Goal: Task Accomplishment & Management: Use online tool/utility

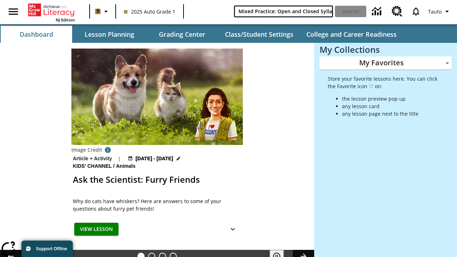
type input "Mixed Practice: Open and Closed Syllables"
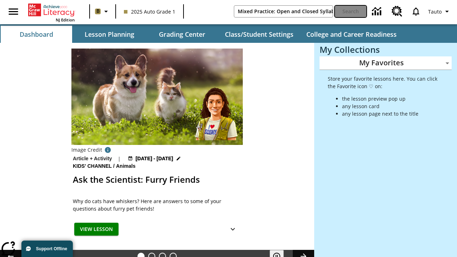
click at [350, 11] on button "Search" at bounding box center [350, 11] width 31 height 11
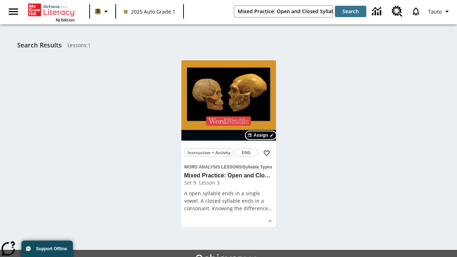
click at [261, 135] on span "Assign" at bounding box center [260, 135] width 14 height 6
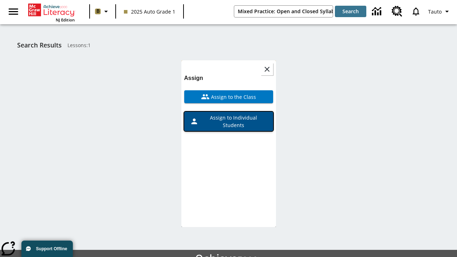
click at [228, 114] on span "Assign to Individual Students" at bounding box center [232, 121] width 69 height 15
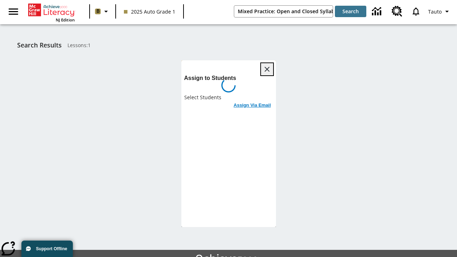
scroll to position [39, 0]
